Goal: Task Accomplishment & Management: Use online tool/utility

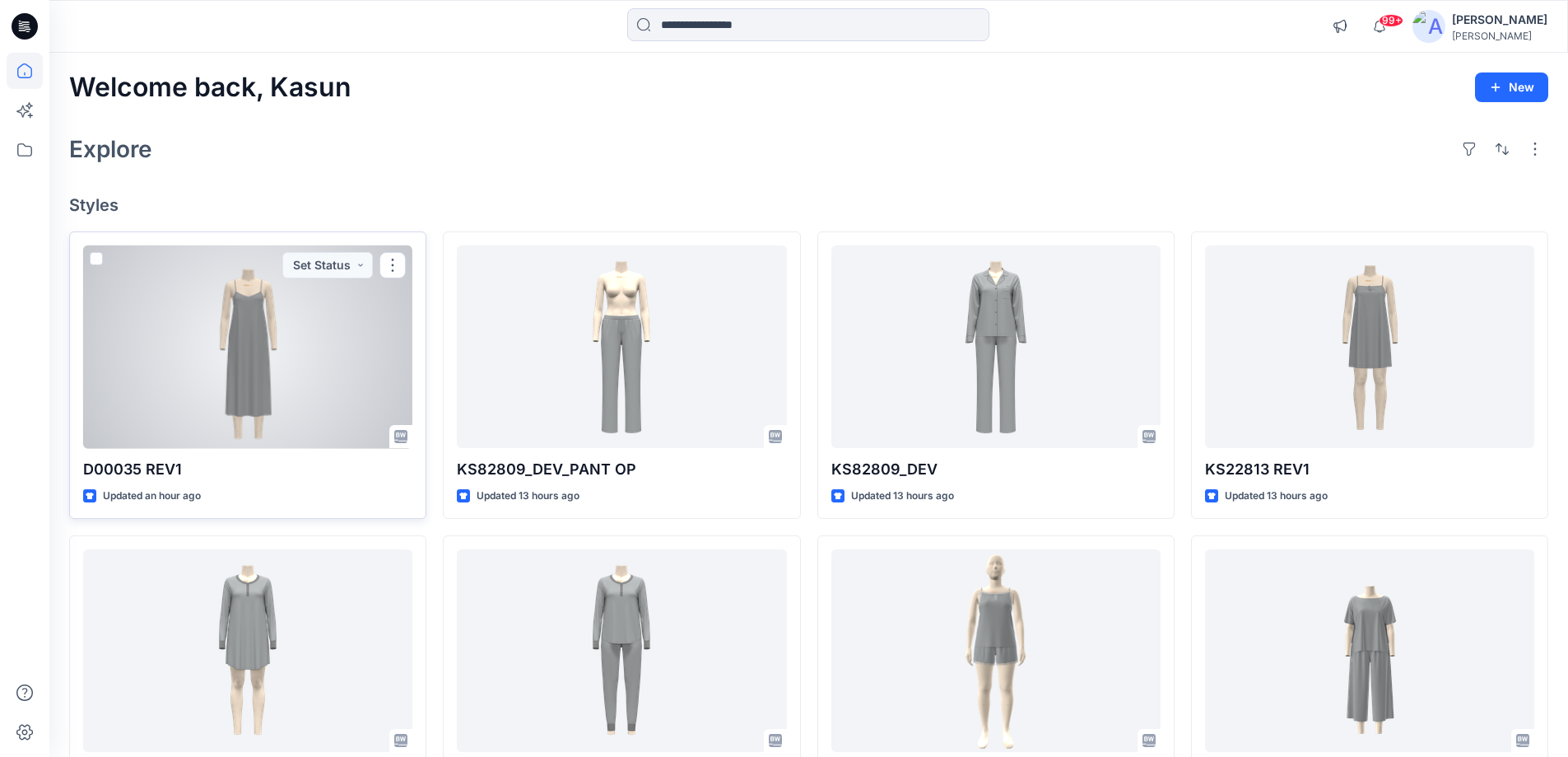
click at [316, 362] on div at bounding box center [247, 347] width 329 height 203
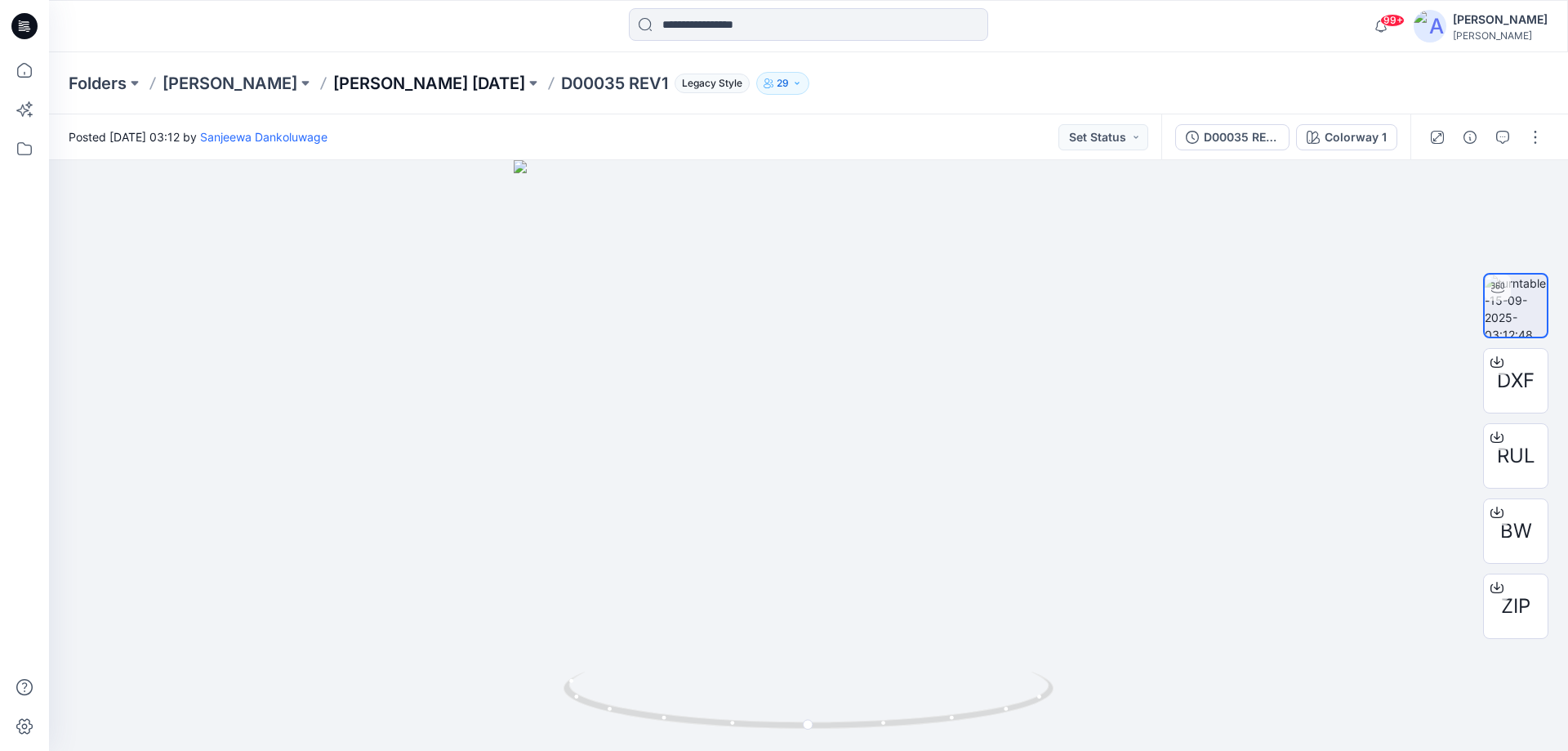
click at [425, 80] on p "DONNA KARAN Nov 25" at bounding box center [429, 83] width 191 height 23
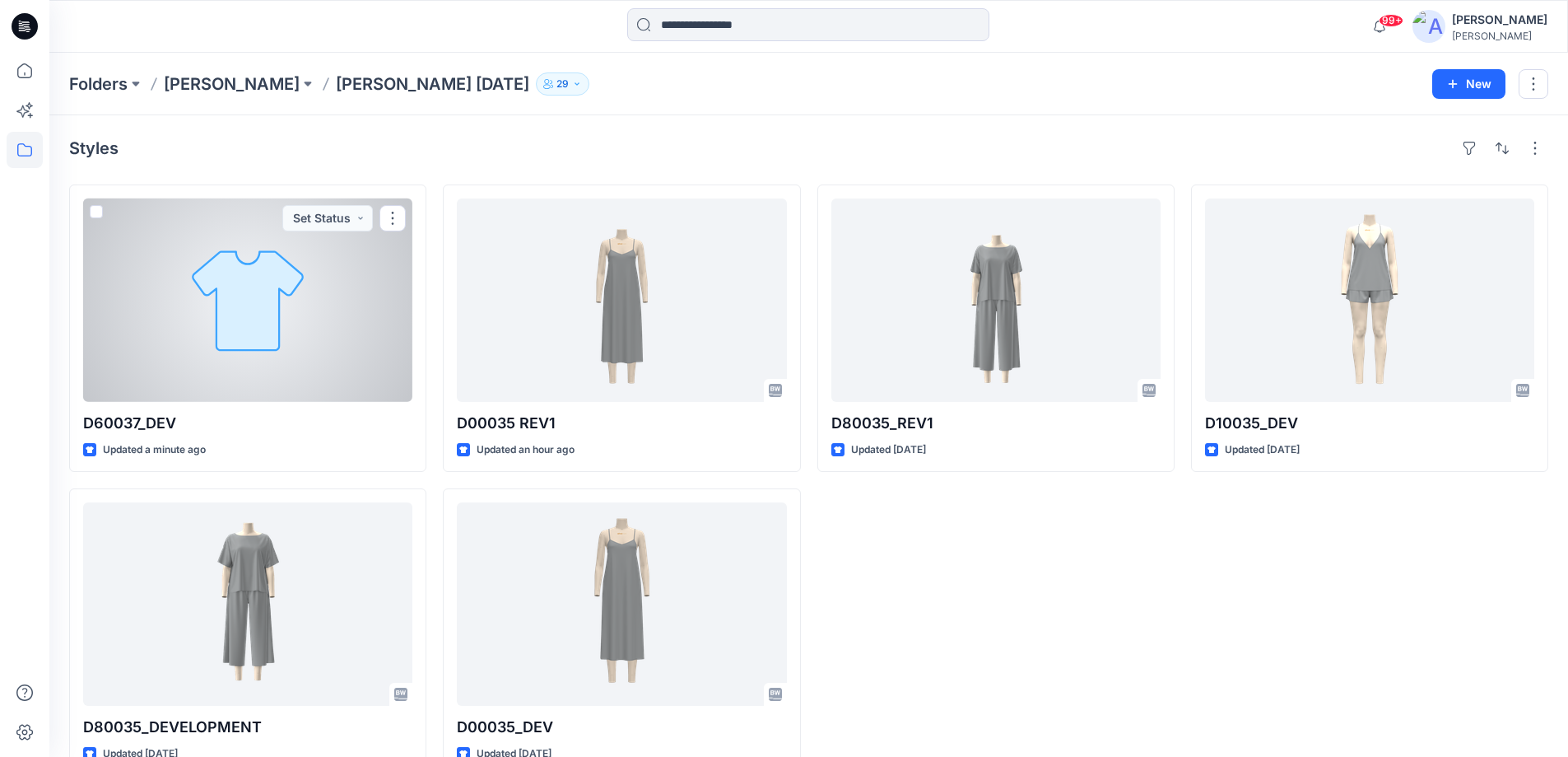
click at [293, 356] on div at bounding box center [247, 300] width 329 height 203
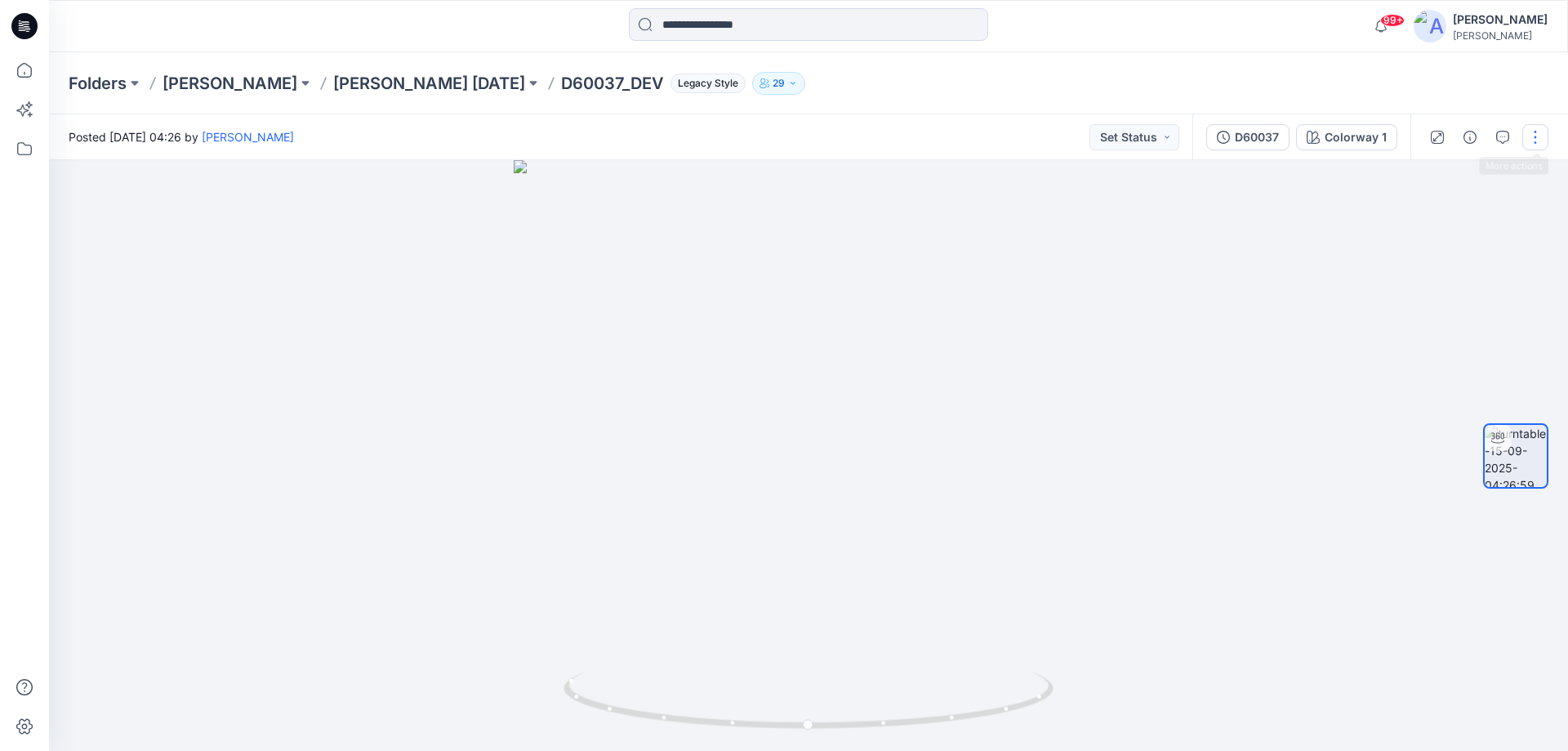
click at [1536, 142] on button "button" at bounding box center [1534, 137] width 26 height 26
click at [1455, 181] on button "Edit" at bounding box center [1466, 176] width 150 height 30
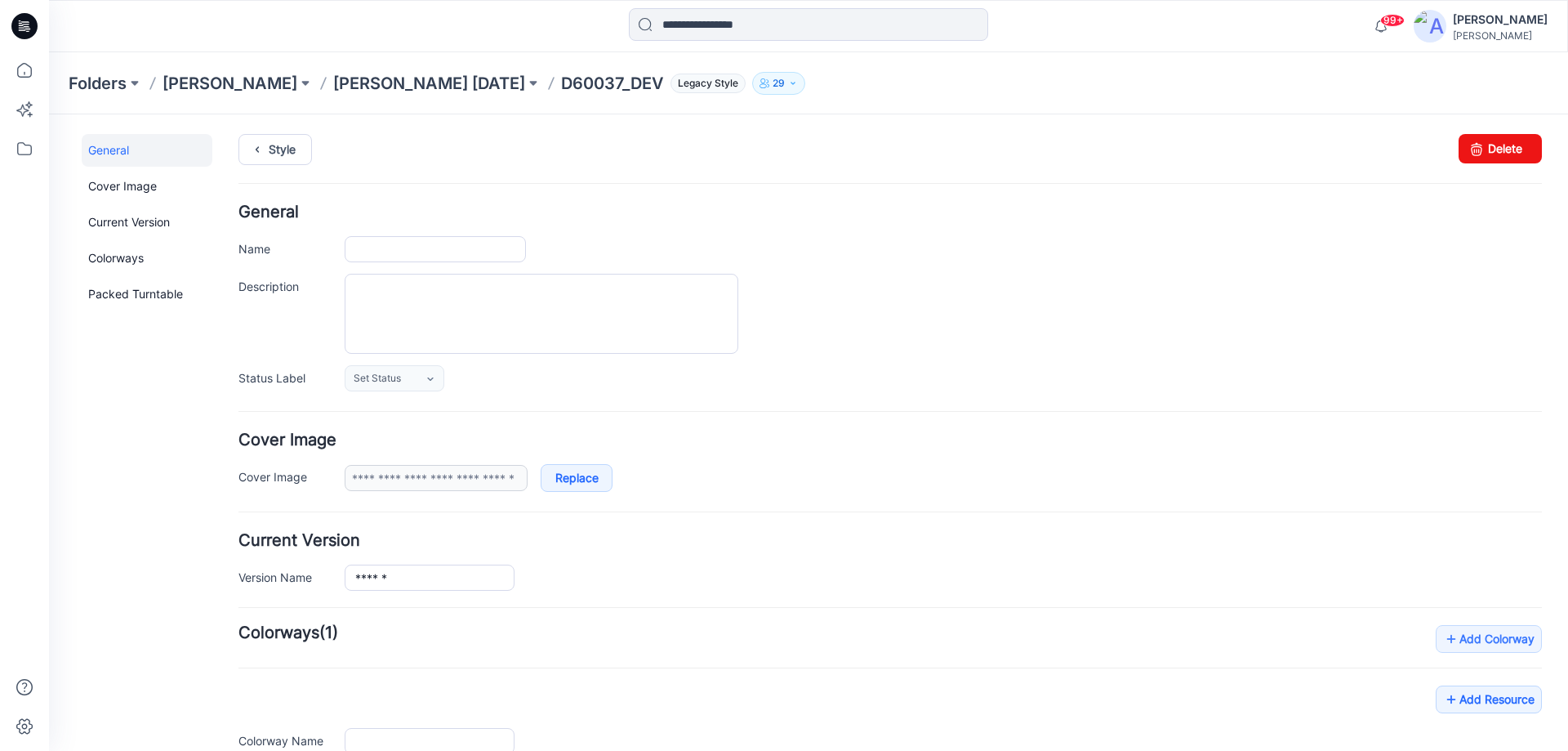
type input "**********"
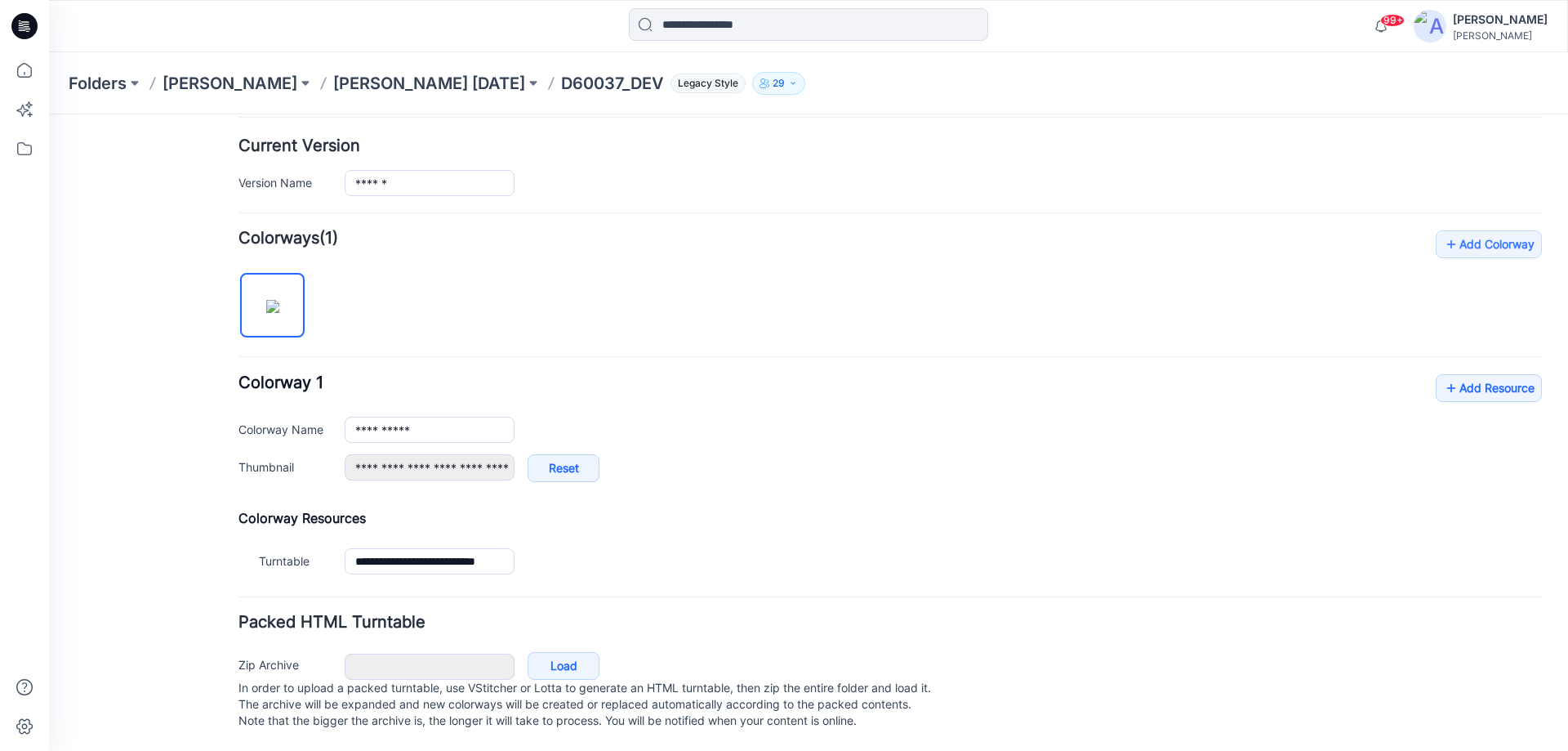
scroll to position [411, 0]
click at [1450, 374] on link "Add Resource" at bounding box center [1488, 387] width 106 height 28
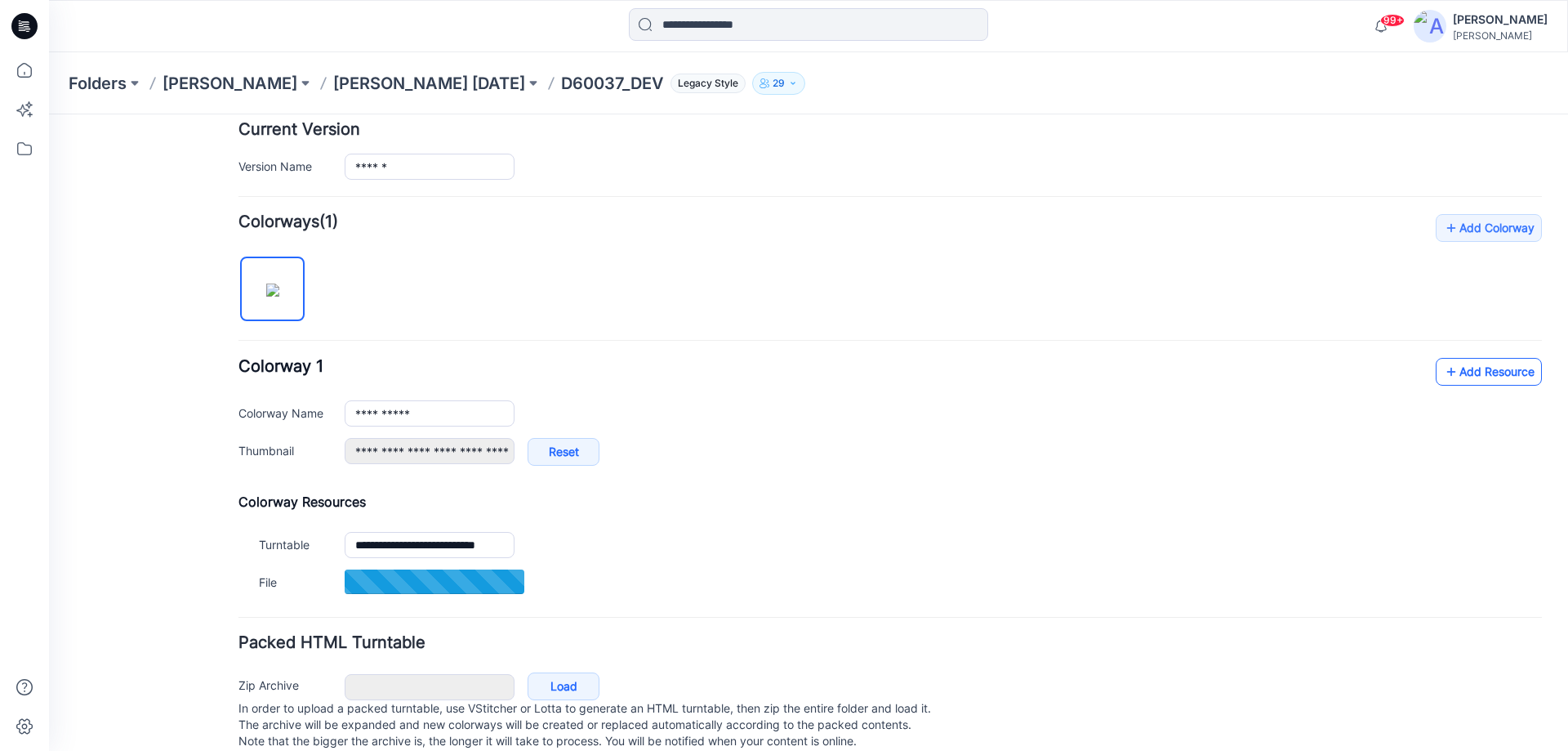
click at [1459, 368] on link "Add Resource" at bounding box center [1488, 371] width 106 height 28
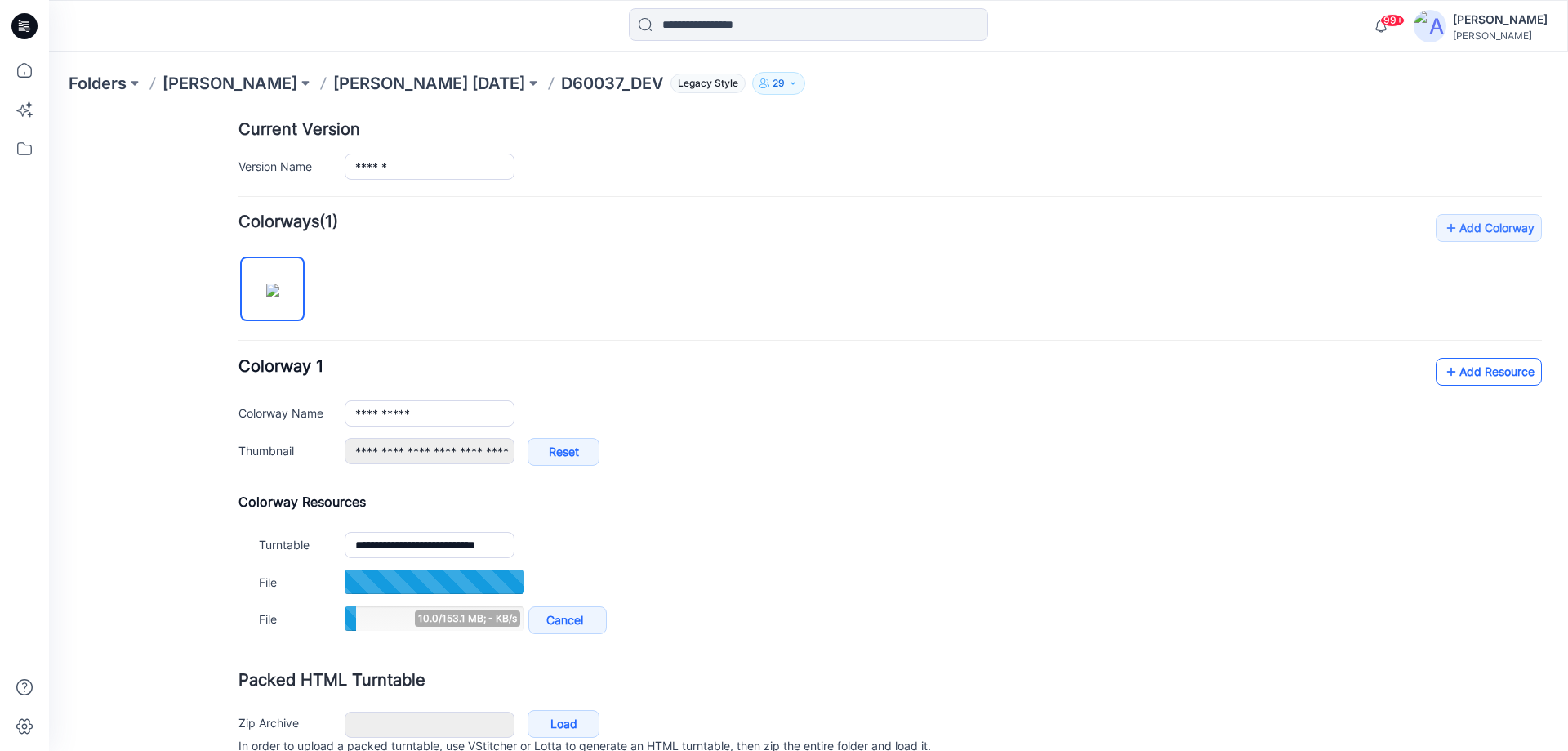
click at [1470, 358] on link "Add Resource" at bounding box center [1488, 371] width 106 height 28
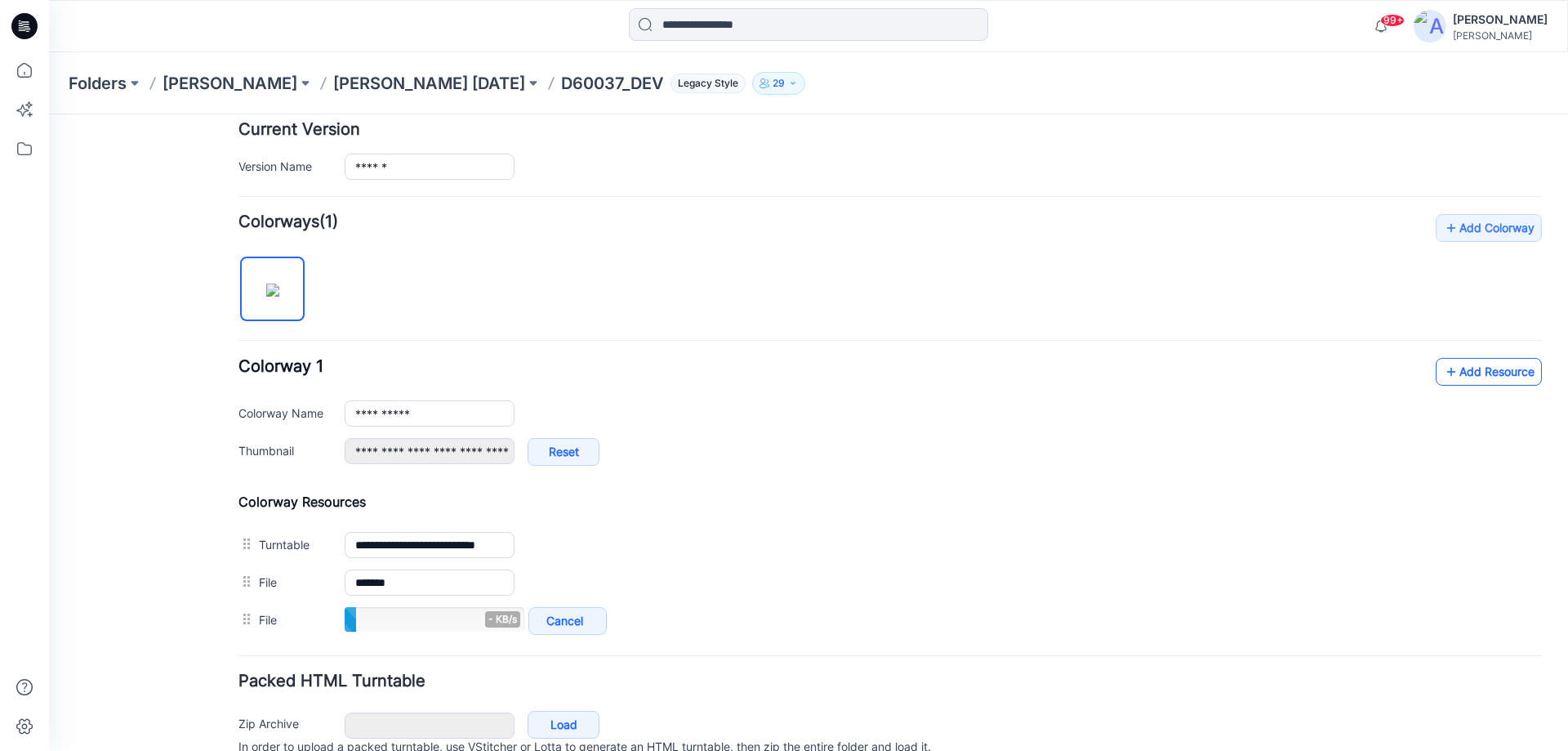
click at [1443, 365] on icon at bounding box center [1450, 371] width 16 height 26
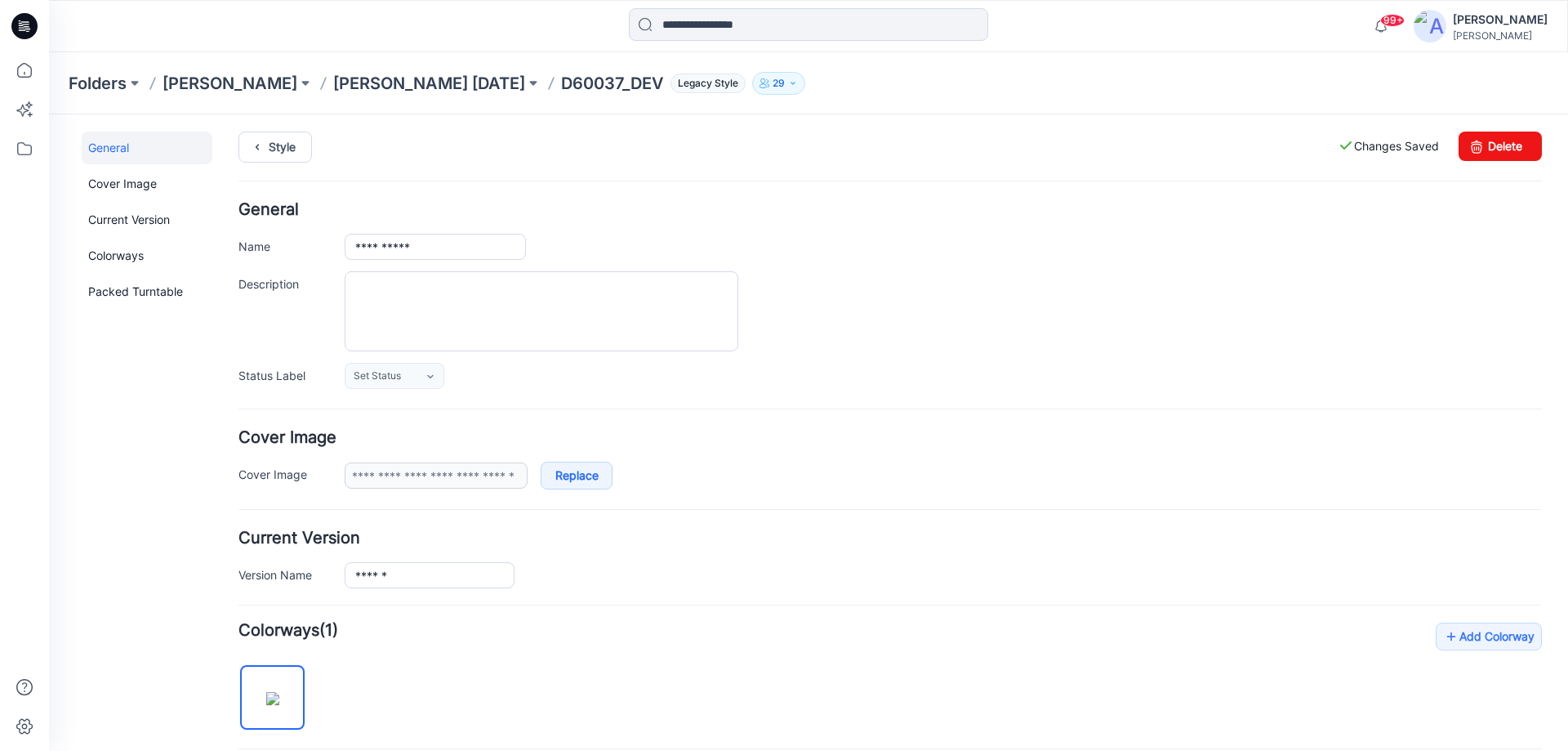
scroll to position [0, 0]
click at [272, 157] on link "Style" at bounding box center [275, 149] width 74 height 31
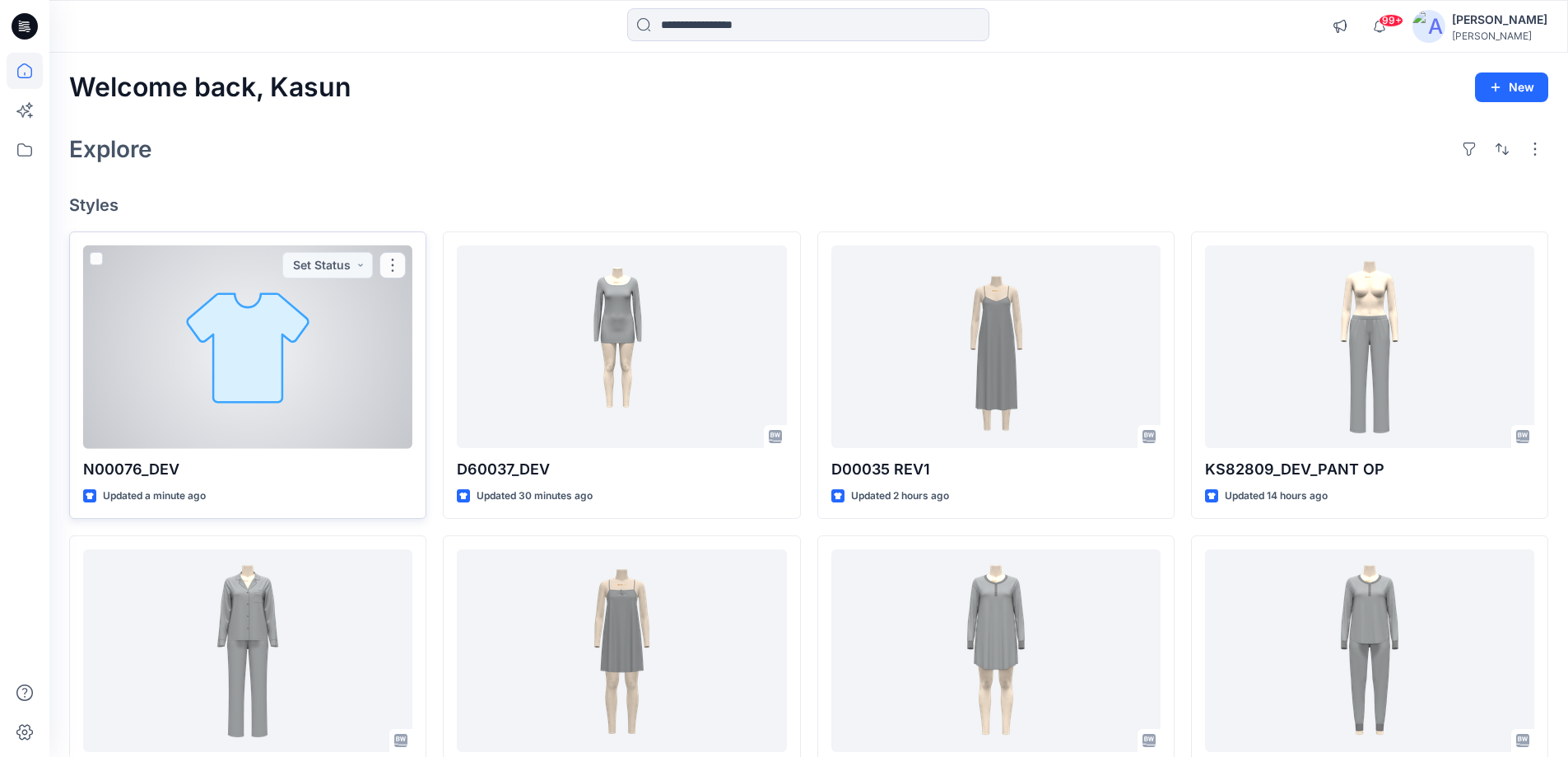
click at [388, 362] on div at bounding box center [247, 347] width 329 height 203
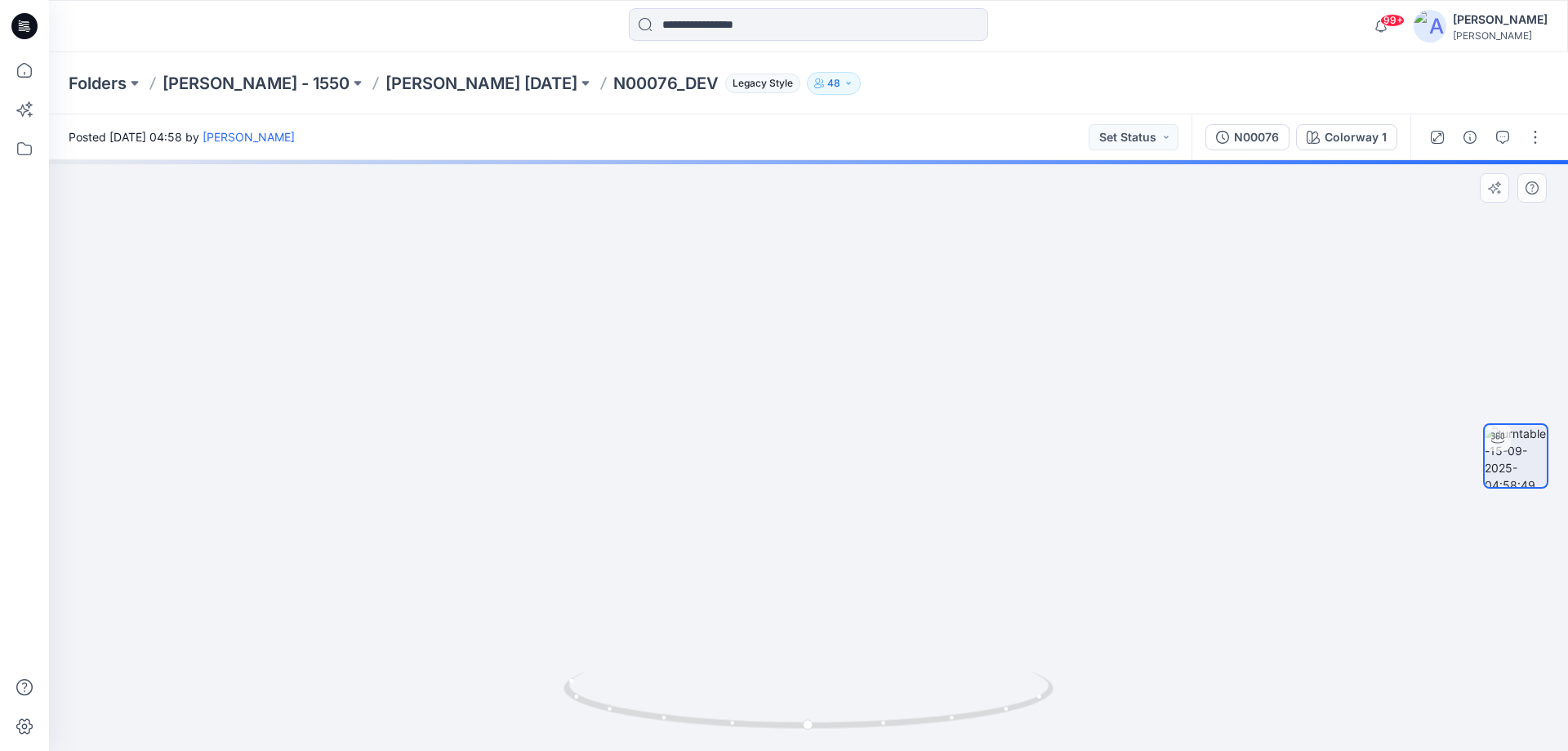
drag, startPoint x: 752, startPoint y: 265, endPoint x: 789, endPoint y: 398, distance: 138.1
click at [789, 398] on img at bounding box center [808, 313] width 1408 height 873
drag, startPoint x: 770, startPoint y: 423, endPoint x: 773, endPoint y: 433, distance: 10.4
click at [773, 433] on img at bounding box center [808, 376] width 1408 height 748
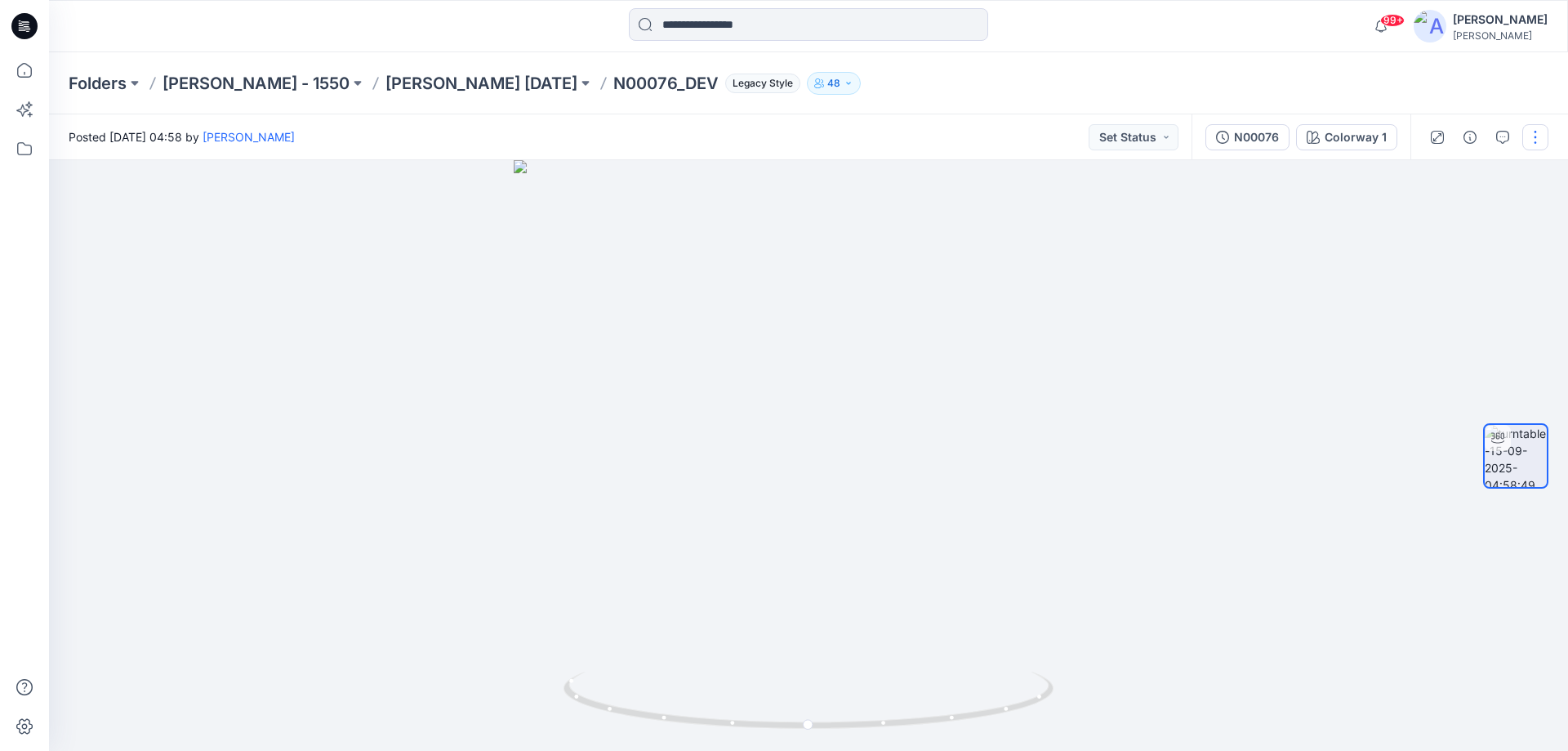
click at [1536, 146] on button "button" at bounding box center [1534, 137] width 26 height 26
click at [1455, 175] on button "Edit" at bounding box center [1466, 176] width 150 height 30
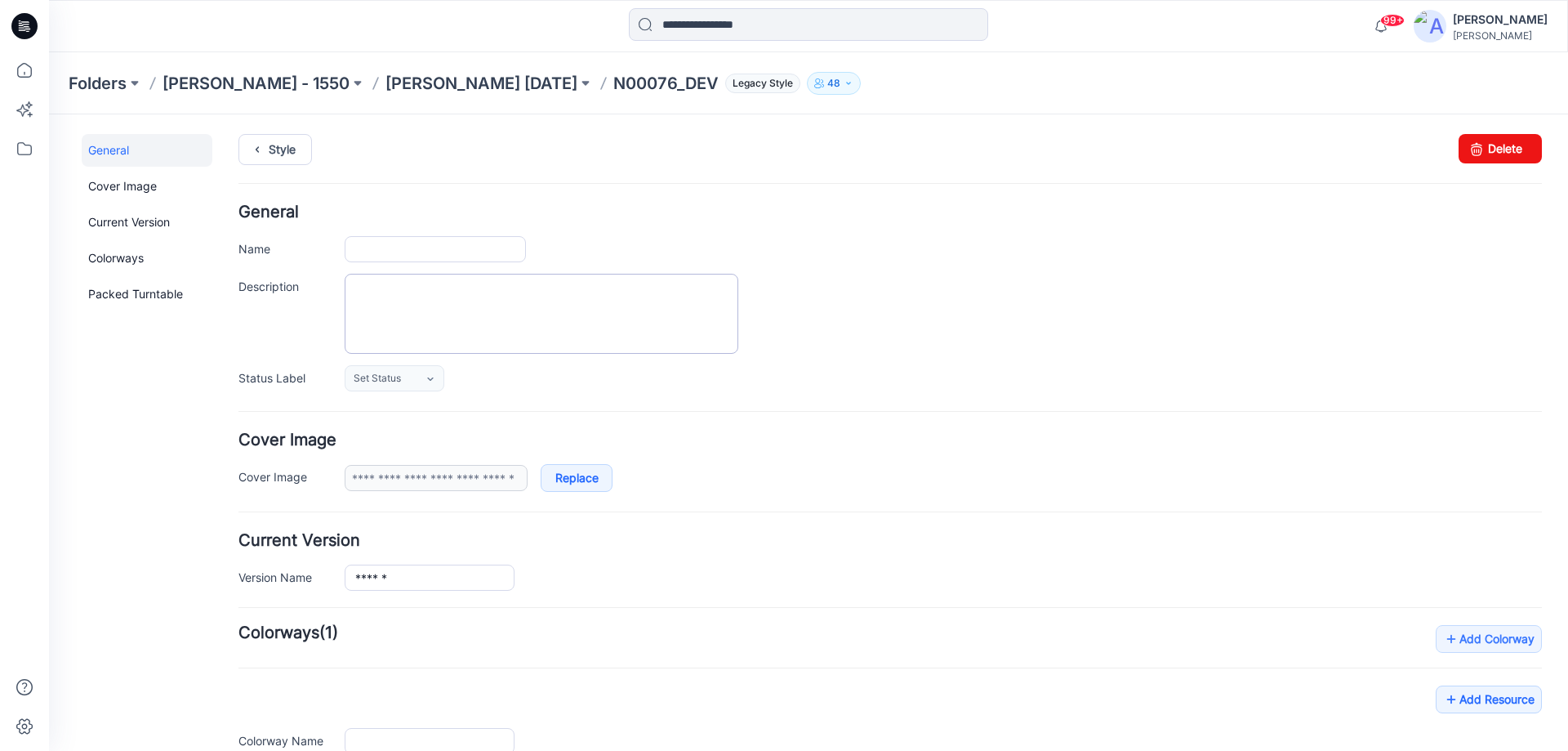
type input "**********"
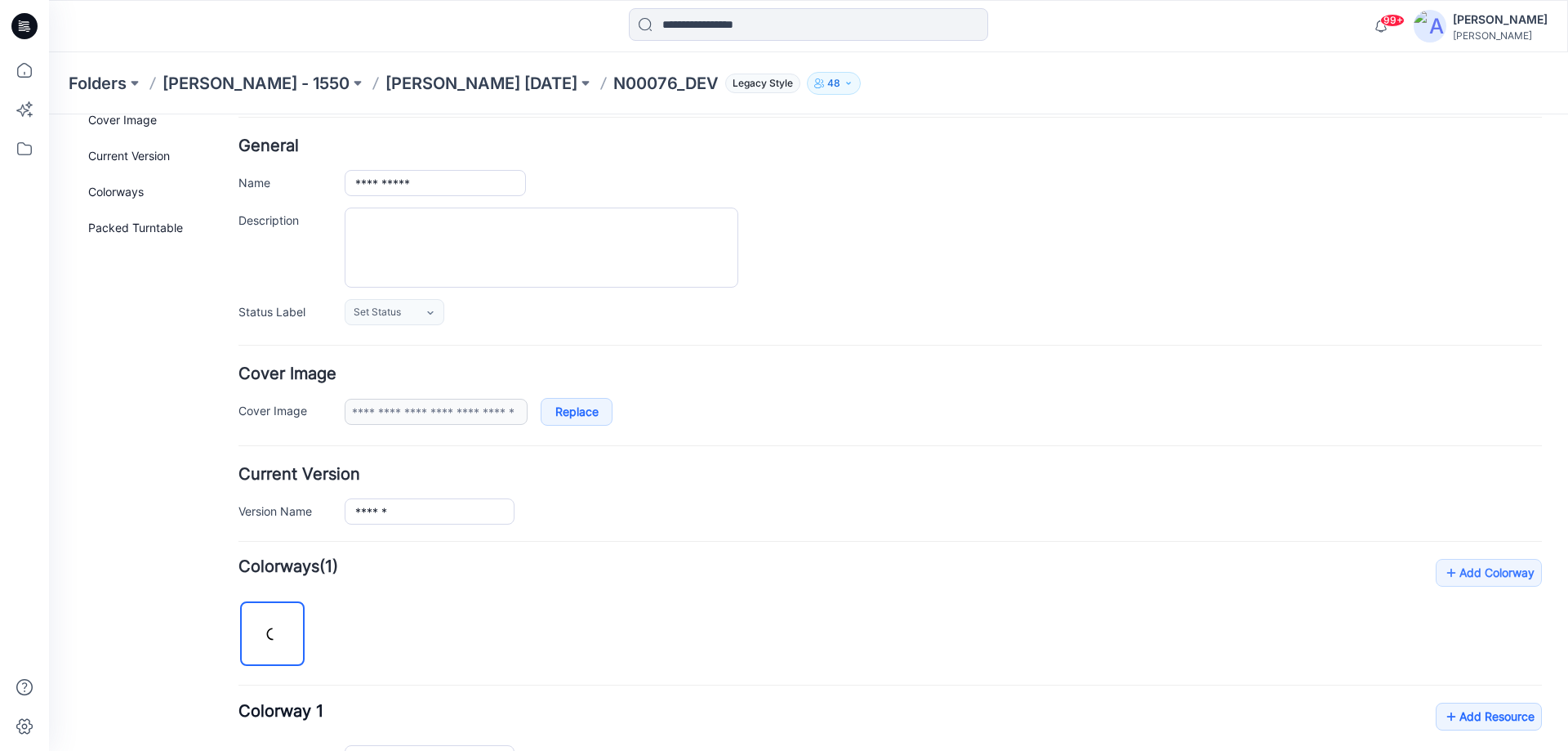
scroll to position [327, 0]
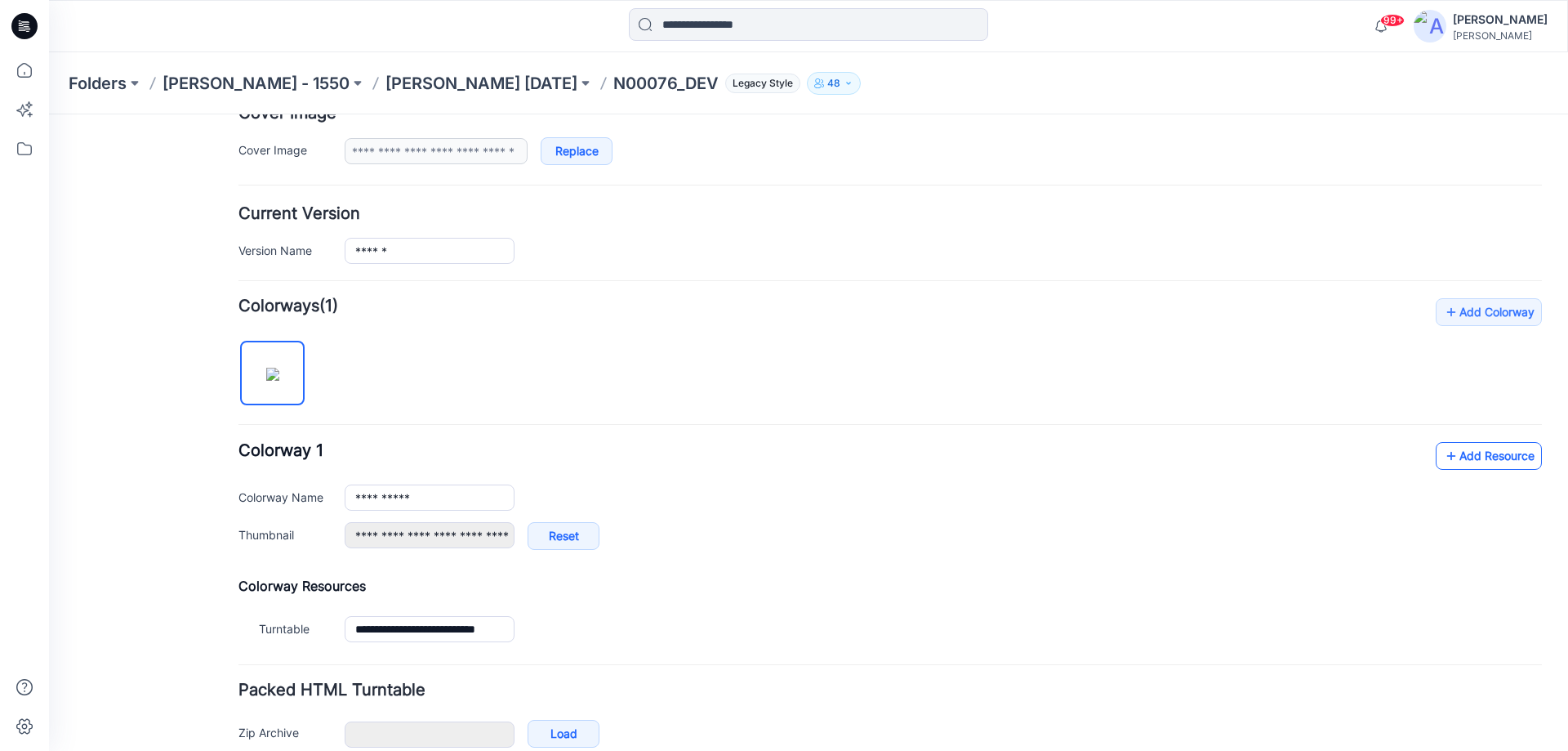
click at [1469, 462] on link "Add Resource" at bounding box center [1488, 455] width 106 height 28
click at [1448, 456] on link "Add Resource" at bounding box center [1488, 455] width 106 height 28
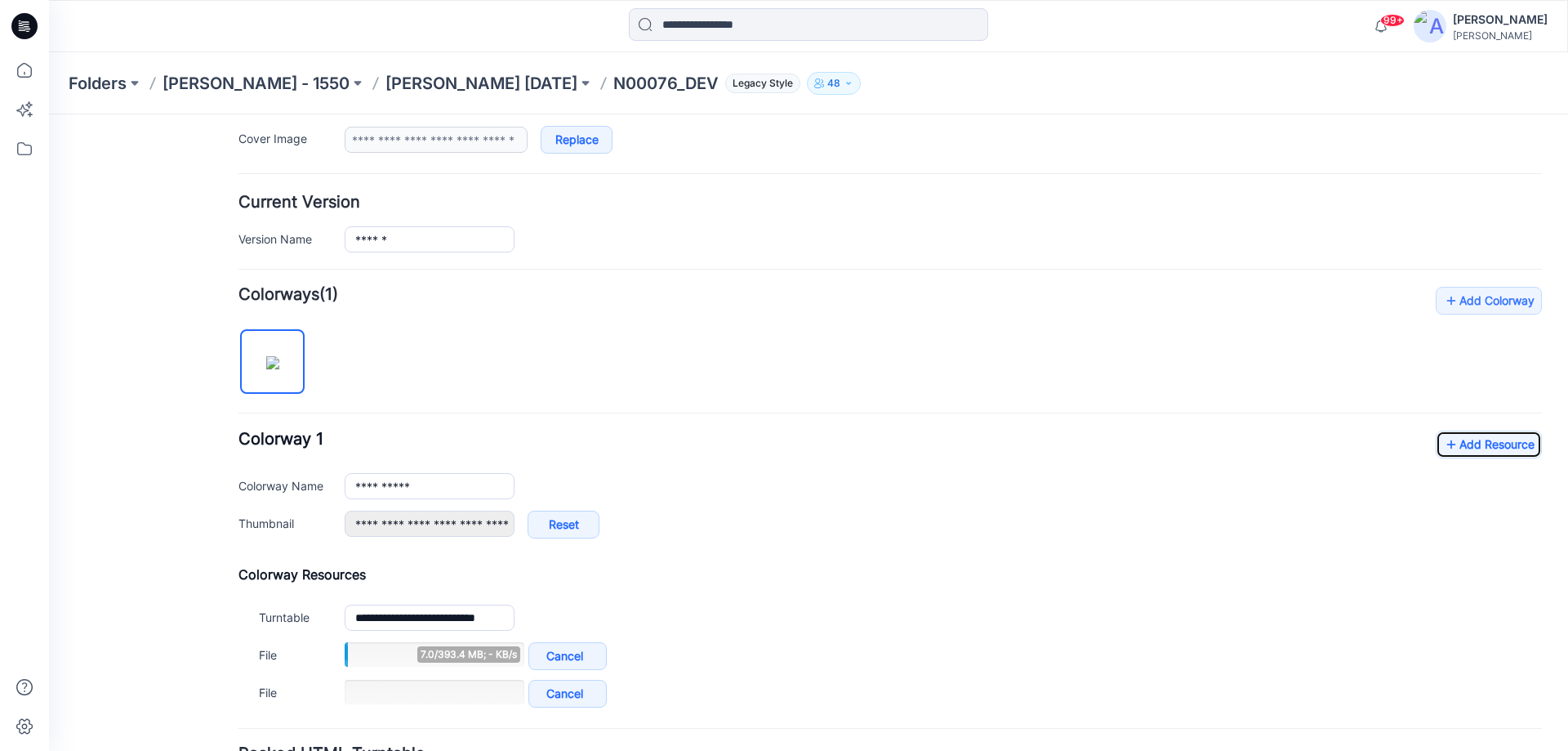
scroll to position [486, 0]
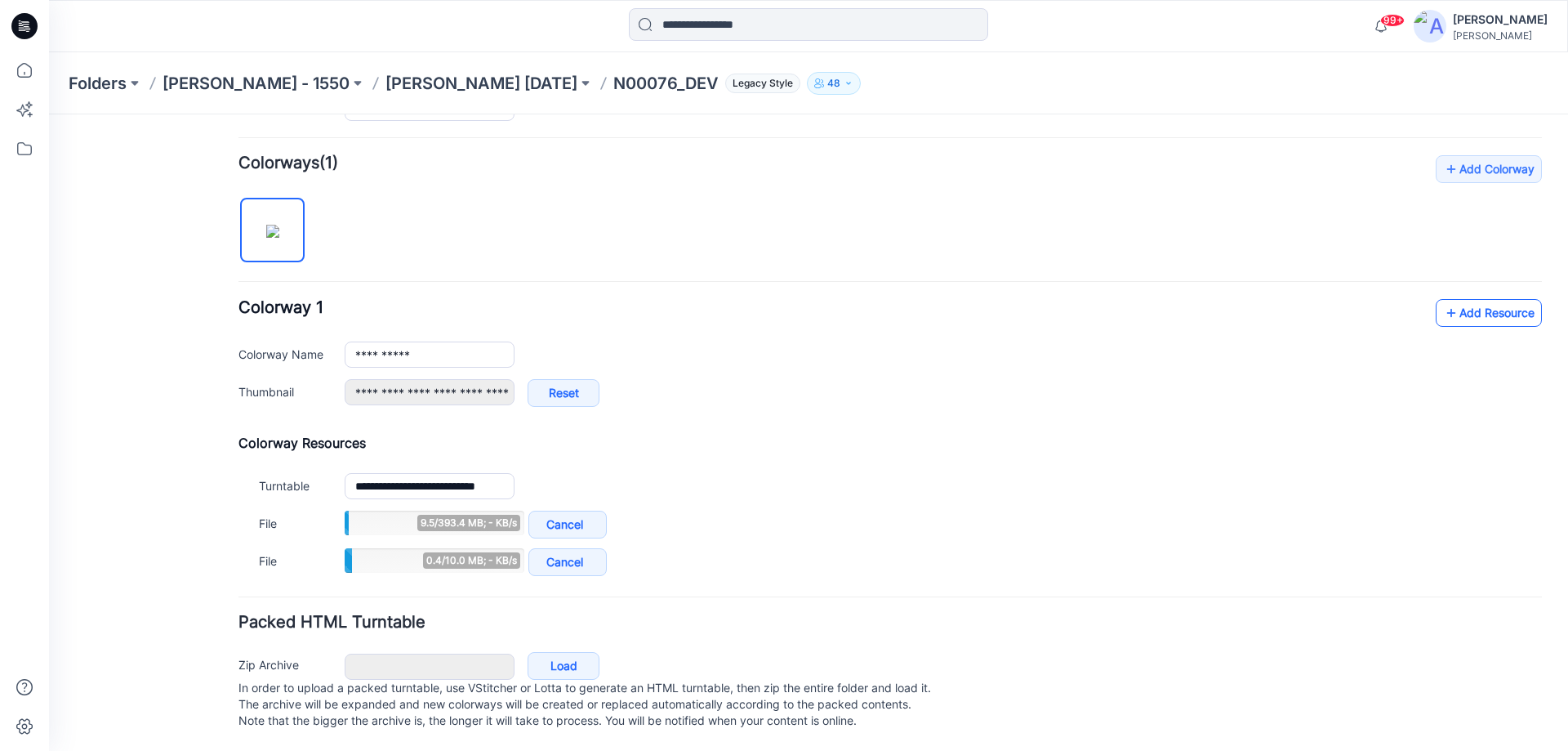
click at [1475, 299] on link "Add Resource" at bounding box center [1488, 312] width 106 height 28
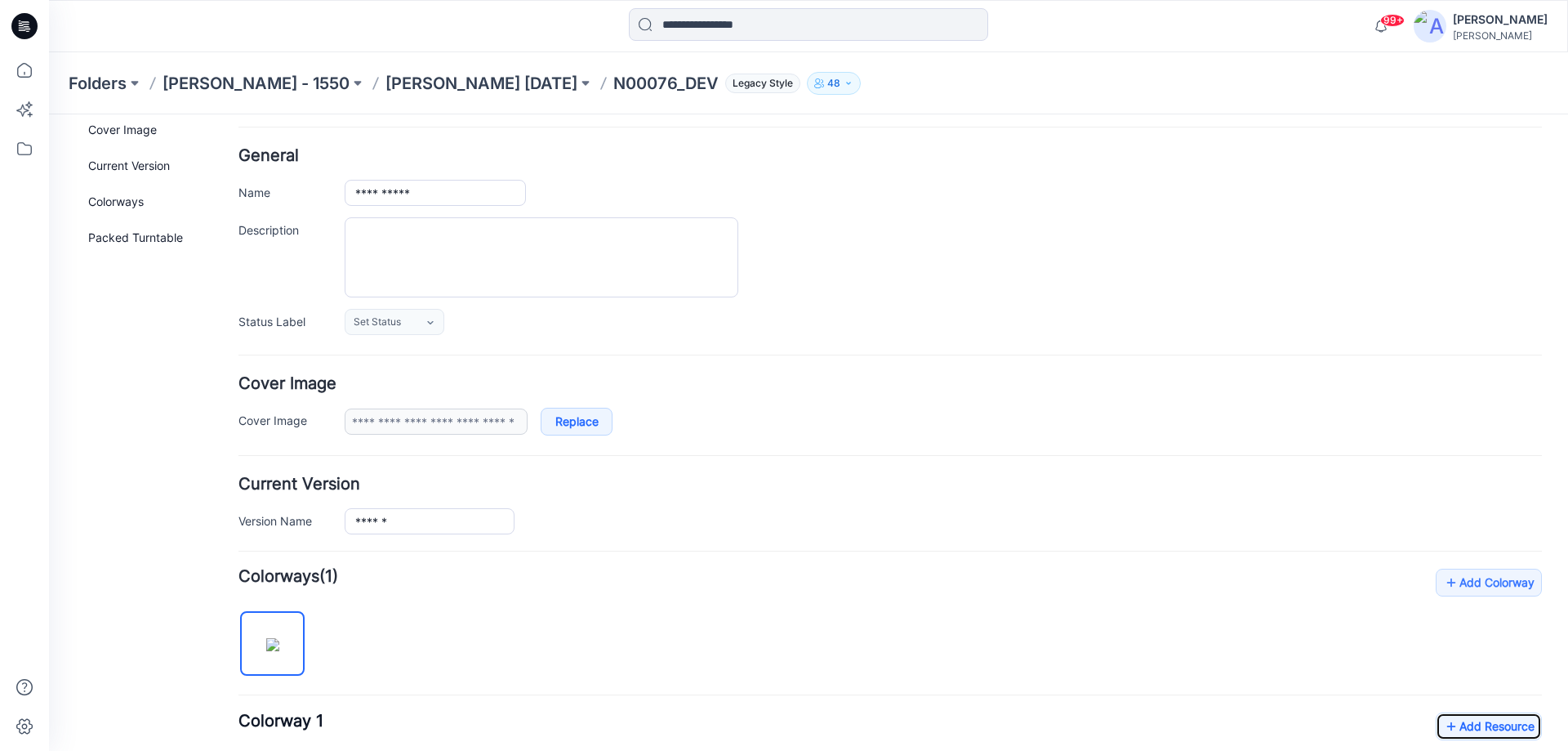
scroll to position [0, 0]
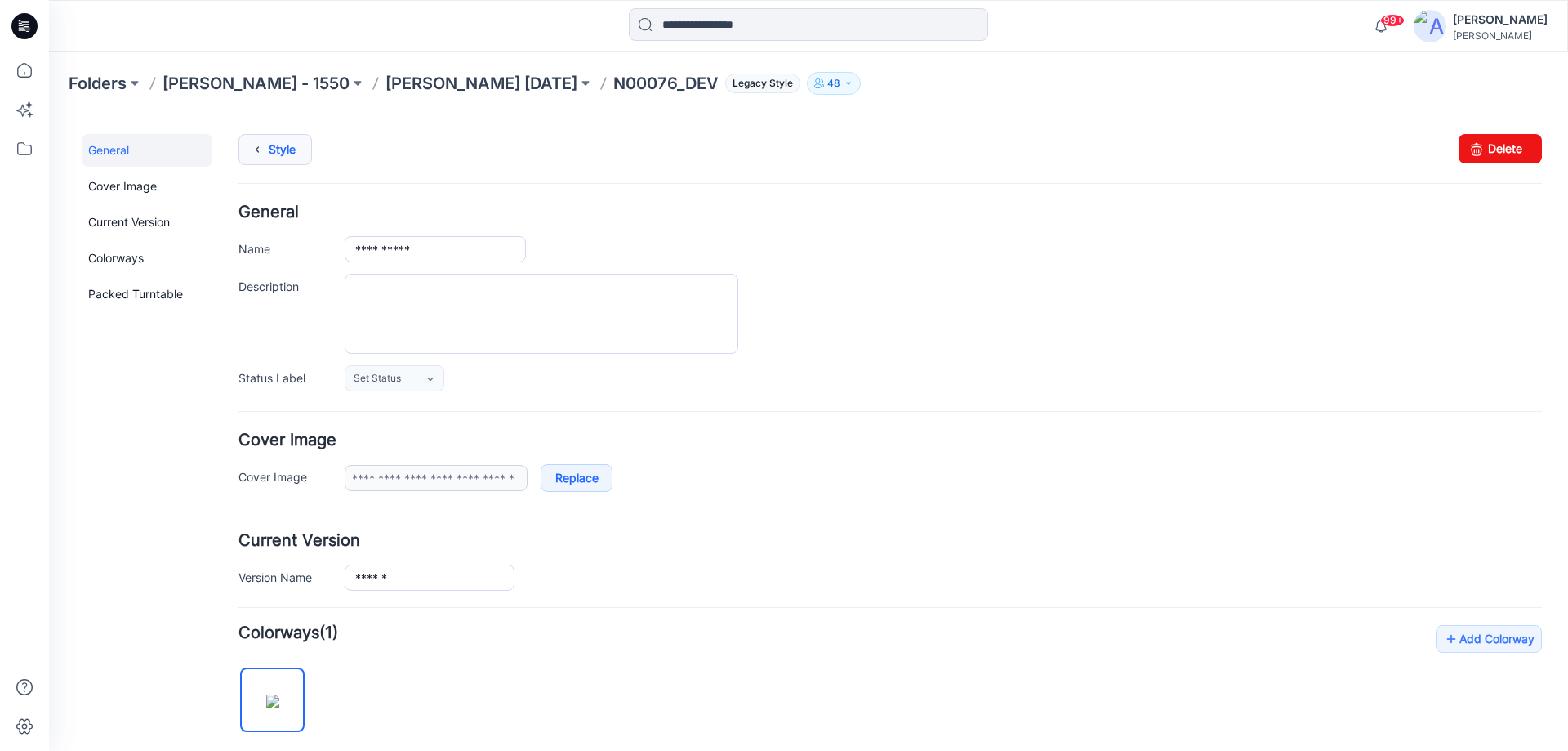
click at [283, 148] on link "Style" at bounding box center [275, 149] width 74 height 31
